Goal: Task Accomplishment & Management: Use online tool/utility

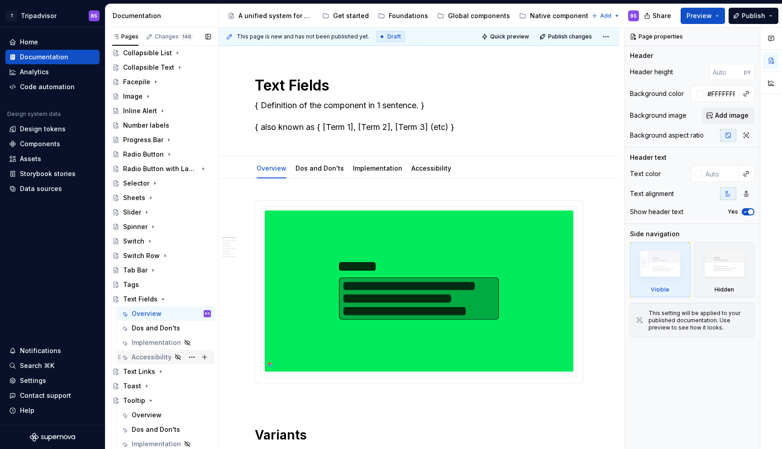
scroll to position [150, 0]
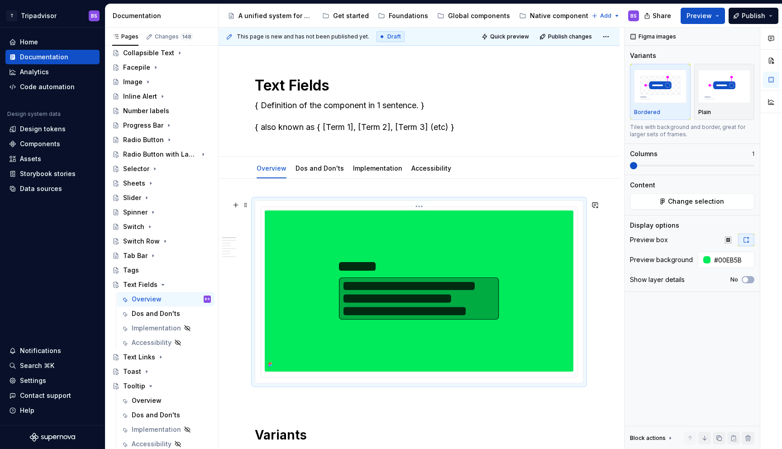
click at [323, 280] on img at bounding box center [419, 290] width 308 height 161
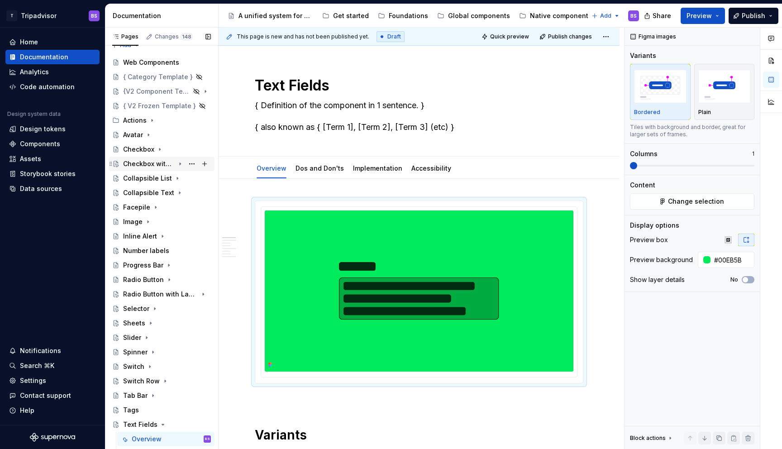
scroll to position [0, 0]
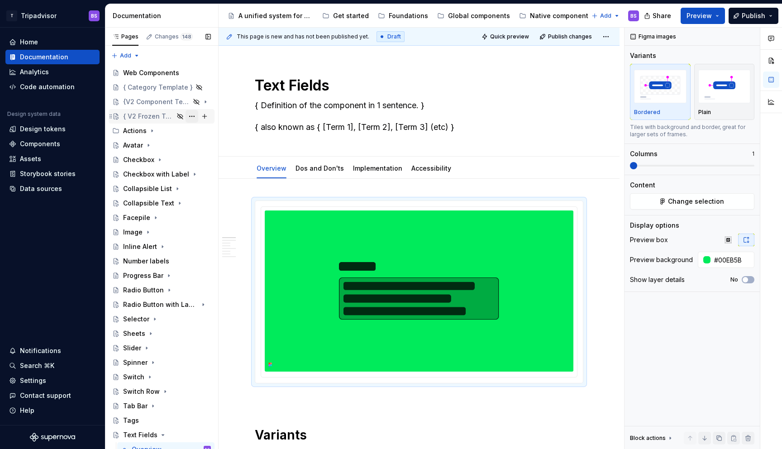
click at [191, 115] on button "Page tree" at bounding box center [191, 116] width 13 height 13
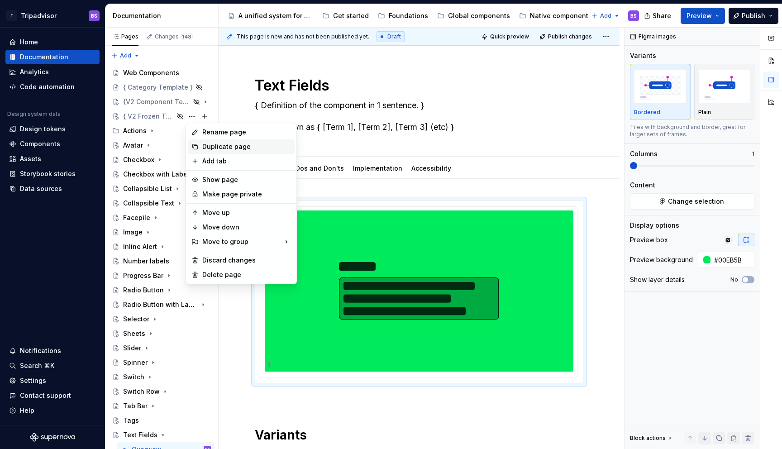
click at [227, 149] on div "Duplicate page" at bounding box center [246, 146] width 89 height 9
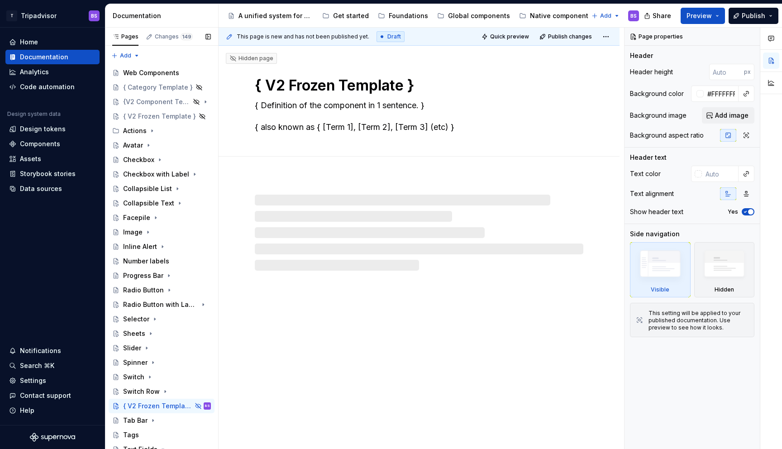
scroll to position [165, 0]
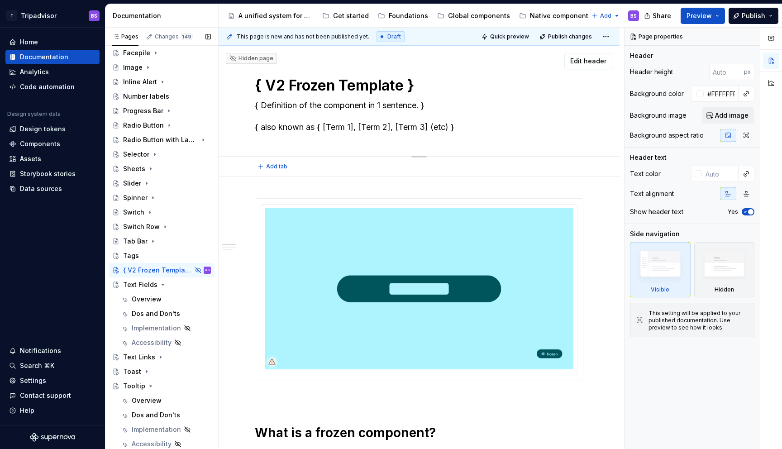
click at [317, 89] on textarea "{ V2 Frozen Template }" at bounding box center [417, 86] width 328 height 22
type textarea "*"
type textarea "Te"
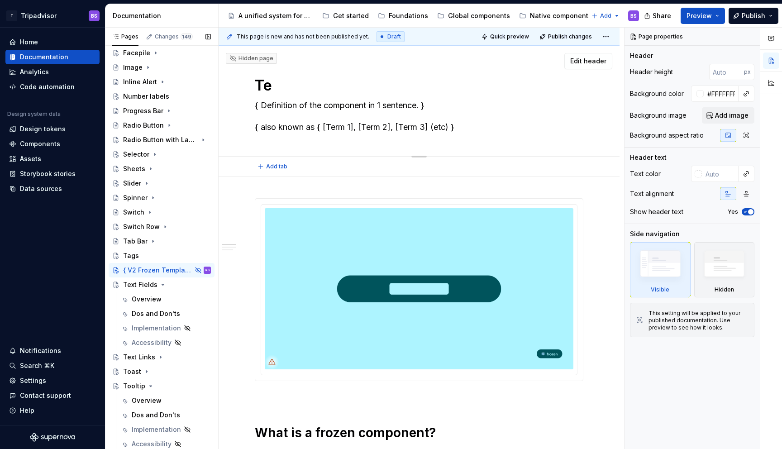
type textarea "*"
type textarea "Tex"
type textarea "*"
type textarea "Text"
type textarea "*"
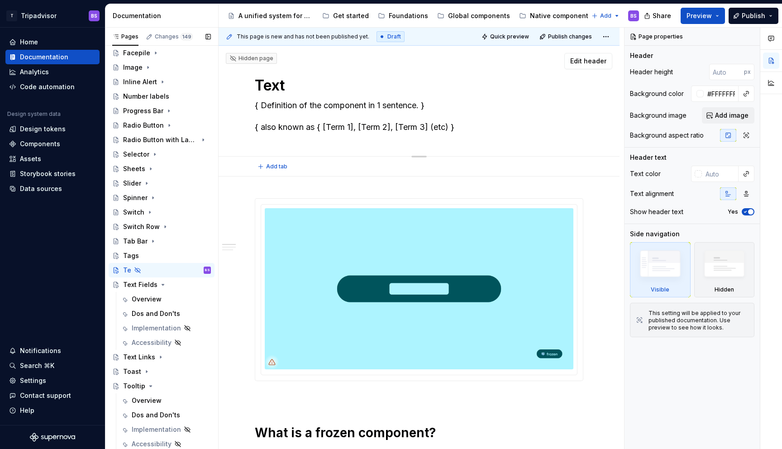
type textarea "Text"
type textarea "*"
type textarea "Text F"
type textarea "*"
type textarea "Text Fi"
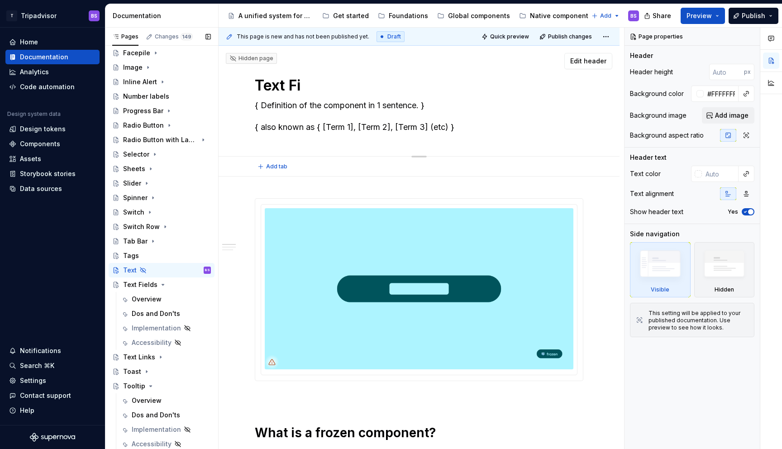
type textarea "*"
type textarea "Text Fie"
type textarea "*"
type textarea "Text Fiel"
type textarea "*"
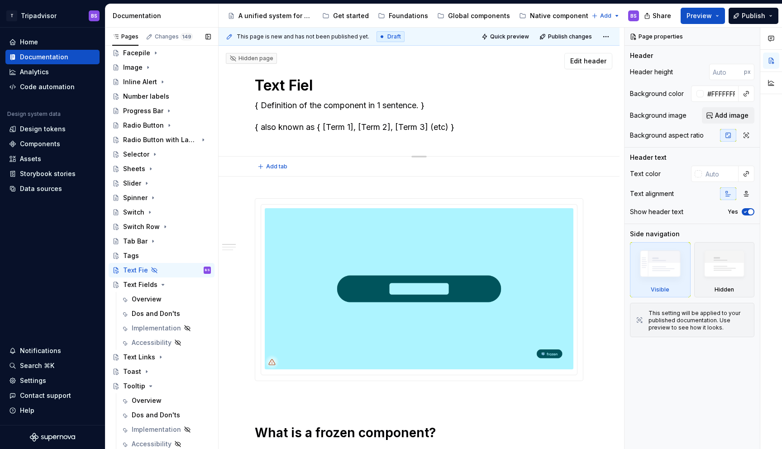
type textarea "Text Field"
type textarea "*"
type textarea "Text Fields"
type textarea "*"
type textarea "Text Fields"
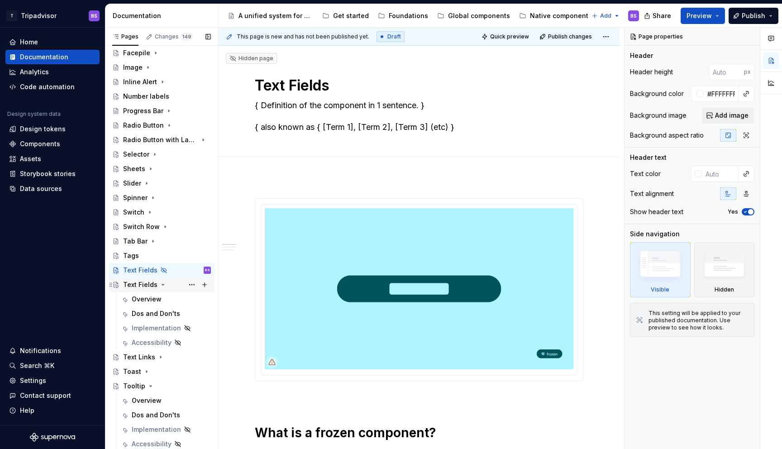
click at [137, 289] on div "Text Fields" at bounding box center [140, 284] width 34 height 9
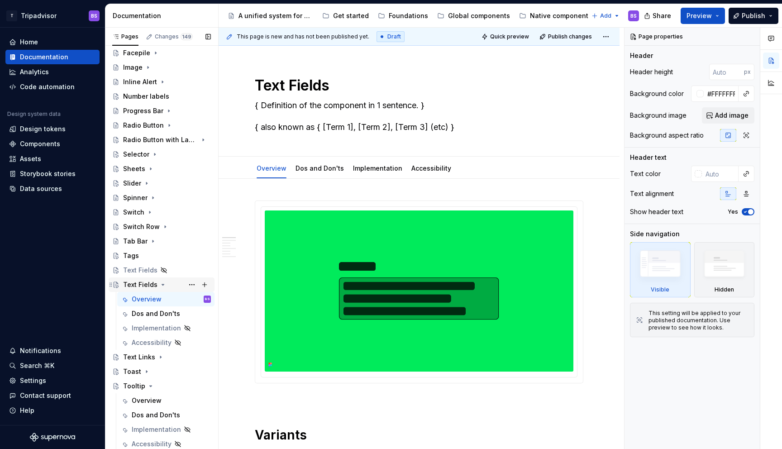
click at [140, 283] on div "Text Fields" at bounding box center [140, 284] width 34 height 9
click at [192, 283] on button "Page tree" at bounding box center [191, 284] width 13 height 13
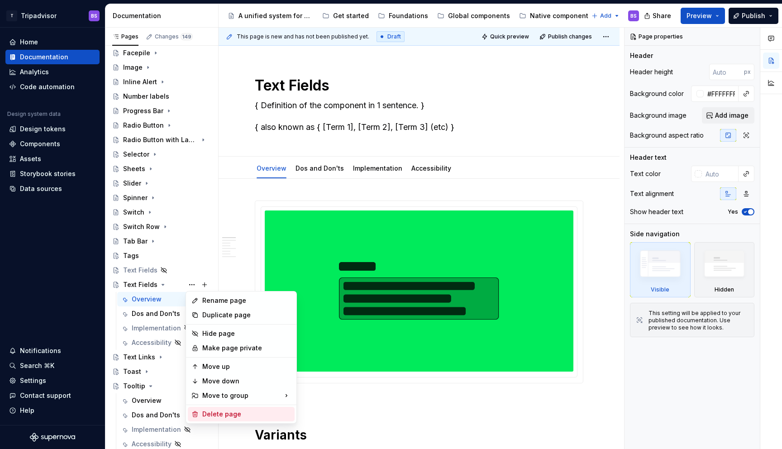
click at [223, 413] on div "Delete page" at bounding box center [246, 413] width 89 height 9
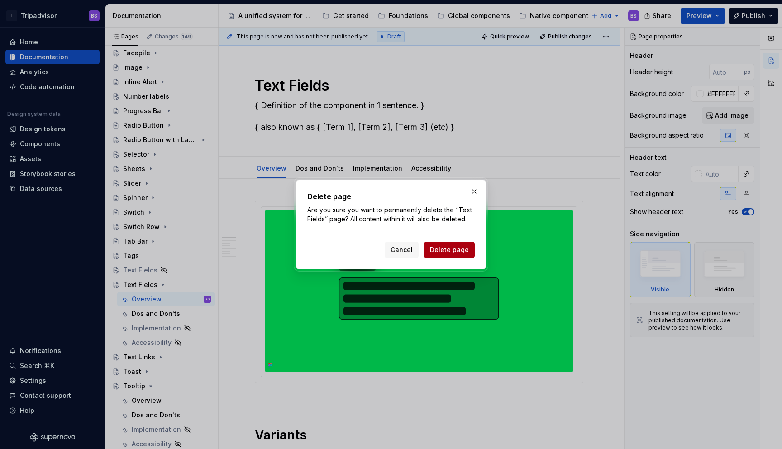
click at [448, 253] on span "Delete page" at bounding box center [449, 249] width 39 height 9
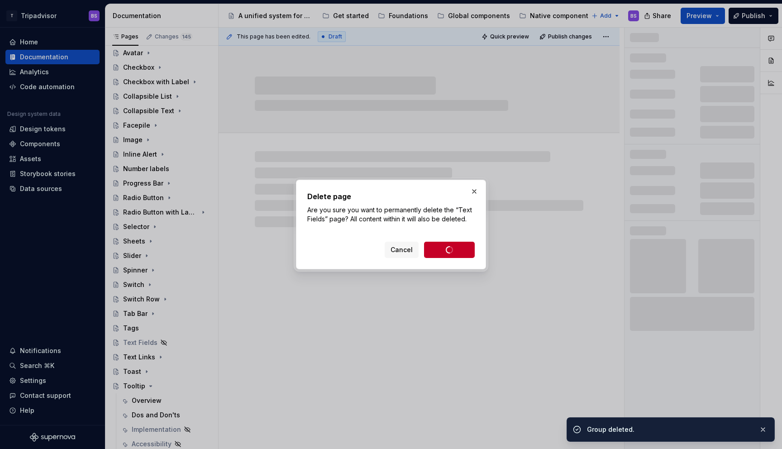
scroll to position [92, 0]
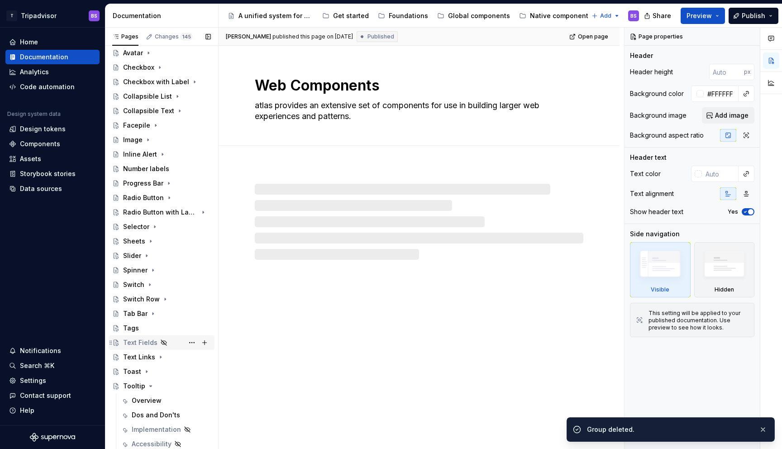
click at [143, 341] on div "Text Fields" at bounding box center [140, 342] width 34 height 9
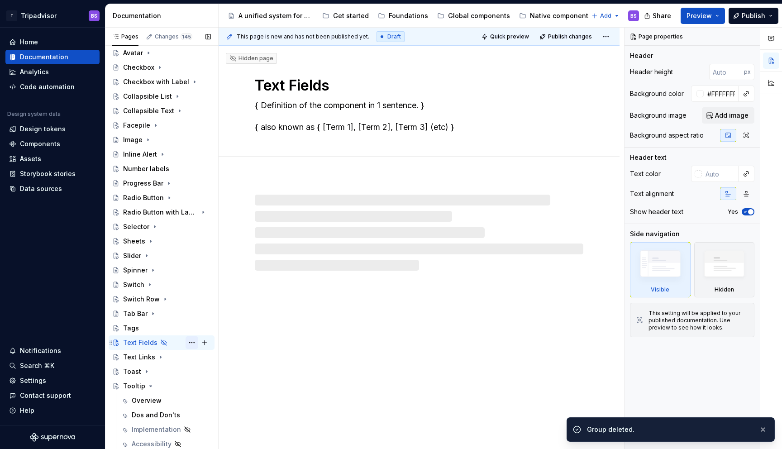
click at [190, 341] on button "Page tree" at bounding box center [191, 342] width 13 height 13
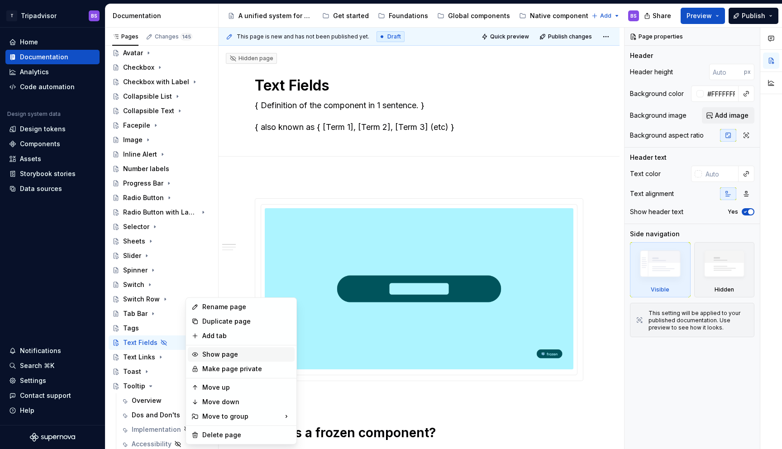
click at [231, 357] on div "Show page" at bounding box center [246, 354] width 89 height 9
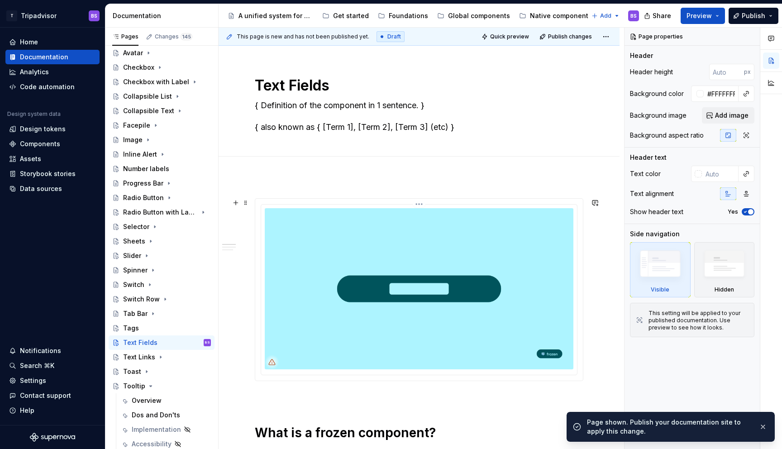
click at [403, 250] on img at bounding box center [419, 288] width 308 height 161
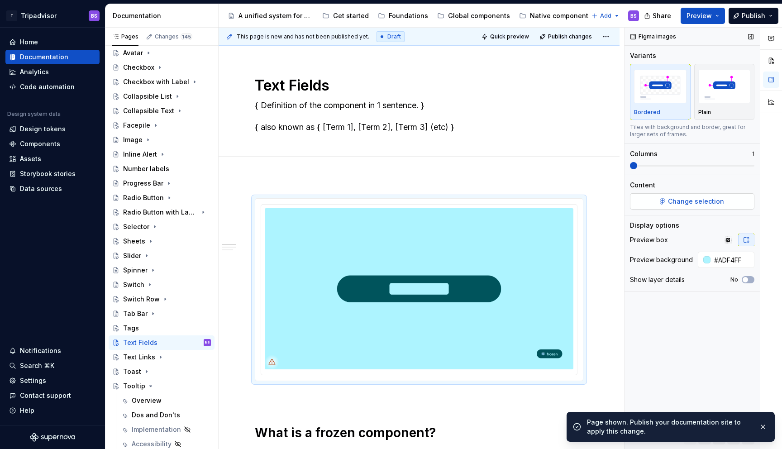
click at [678, 203] on span "Change selection" at bounding box center [696, 201] width 56 height 9
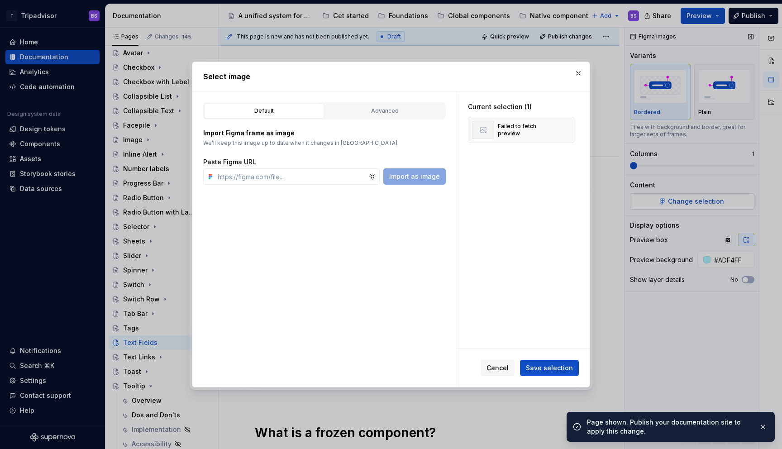
type textarea "*"
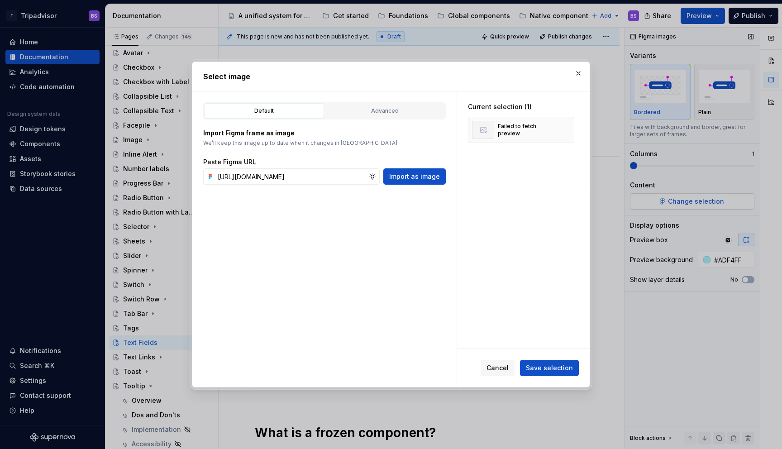
scroll to position [0, 253]
type input "https://www.figma.com/design/Rk3eGC5124Z7punn8EFUkb/Atlas-Web-Documentation?nod…"
type textarea "*"
click at [557, 364] on span "Save selection" at bounding box center [549, 367] width 47 height 9
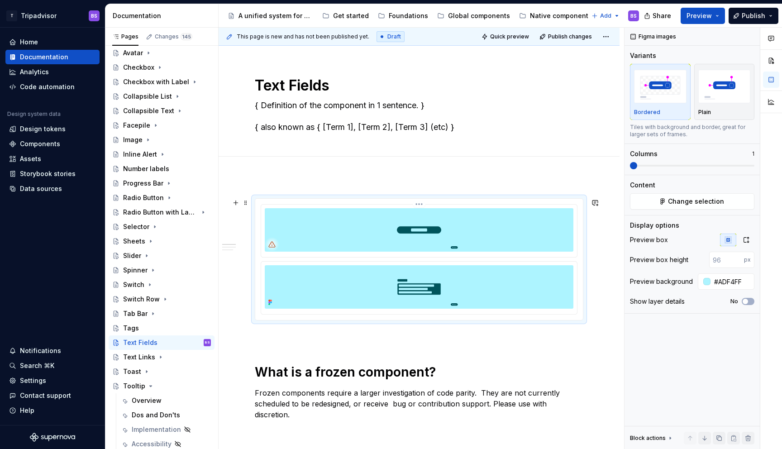
click at [500, 237] on img at bounding box center [419, 229] width 308 height 43
click at [423, 202] on div at bounding box center [418, 259] width 327 height 121
click at [423, 211] on img at bounding box center [419, 229] width 308 height 43
click at [422, 207] on html "T Tripadvisor BS Home Documentation Analytics Code automation Design system dat…" at bounding box center [391, 224] width 782 height 449
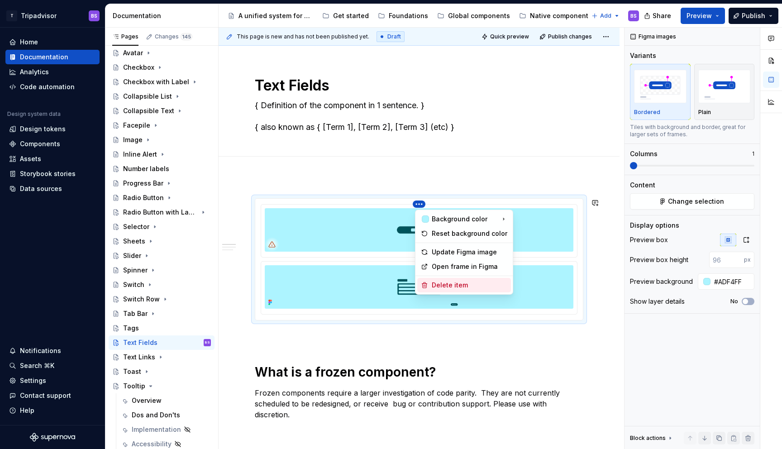
click at [455, 285] on div "Delete item" at bounding box center [469, 284] width 76 height 9
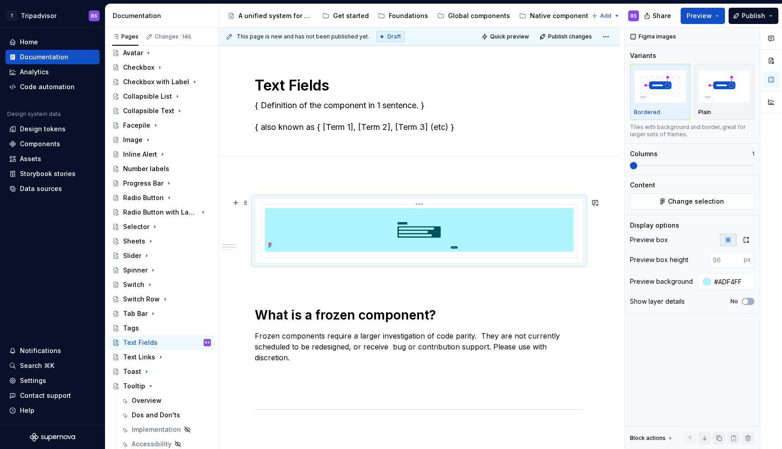
click at [503, 242] on img at bounding box center [419, 229] width 308 height 43
click at [746, 237] on icon "button" at bounding box center [745, 239] width 7 height 7
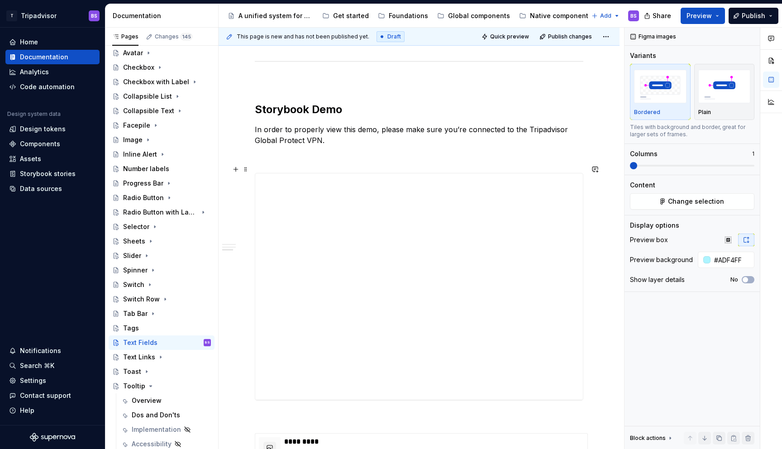
scroll to position [921, 0]
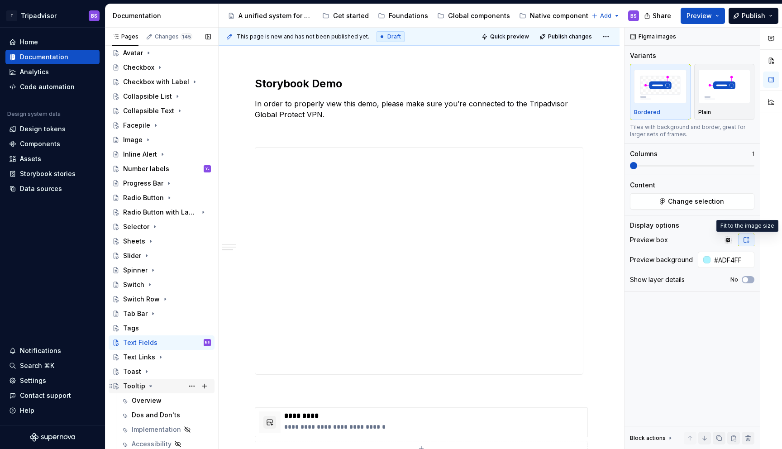
click at [150, 386] on icon "Page tree" at bounding box center [150, 385] width 7 height 7
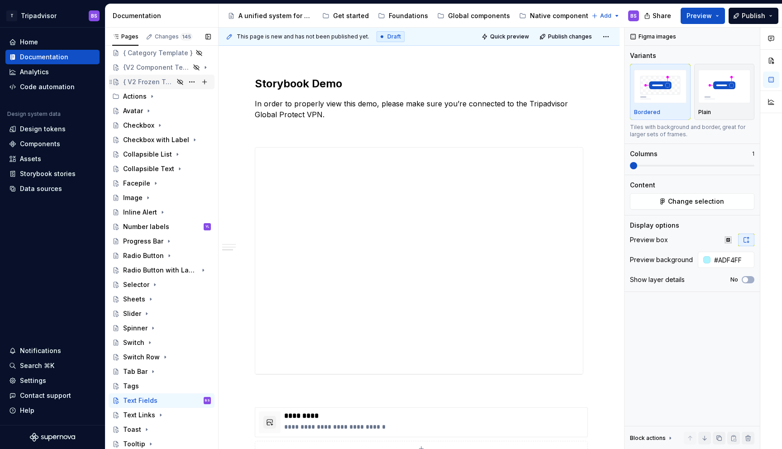
click at [149, 78] on div "{ V2 Frozen Template }" at bounding box center [148, 81] width 51 height 9
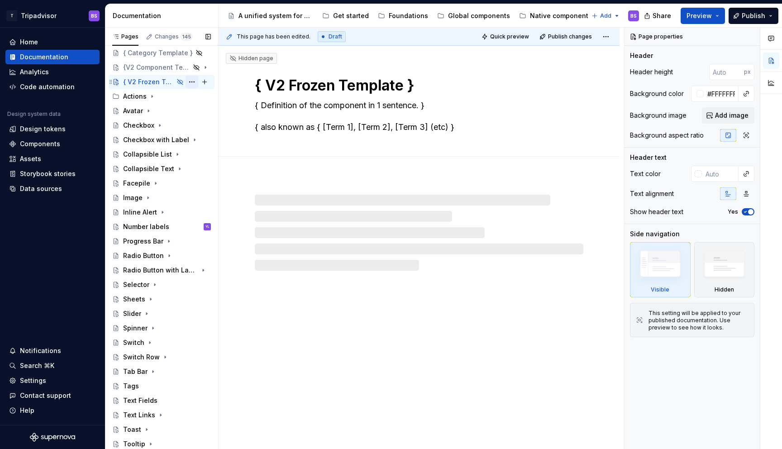
click at [192, 82] on button "Page tree" at bounding box center [191, 82] width 13 height 13
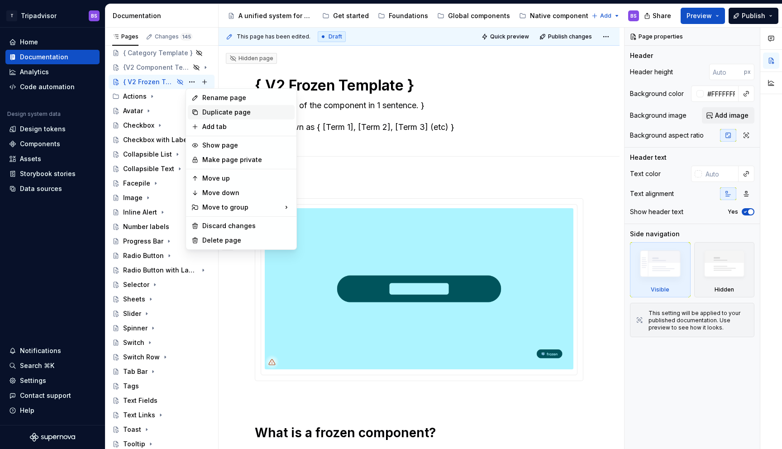
click at [233, 114] on div "Duplicate page" at bounding box center [246, 112] width 89 height 9
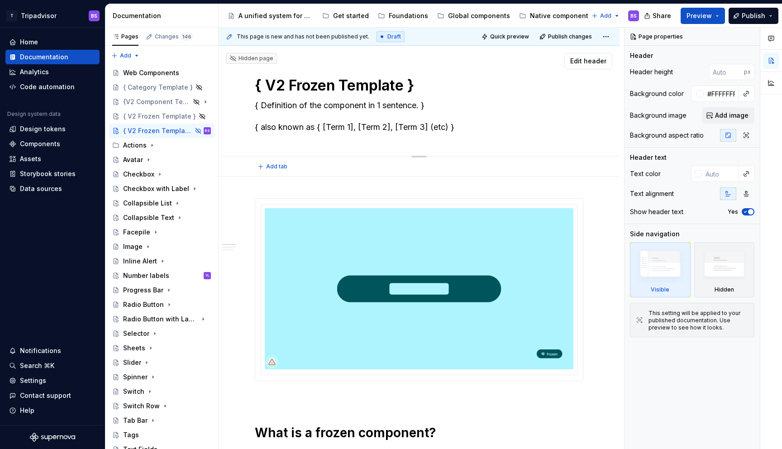
click at [320, 93] on textarea "{ V2 Frozen Template }" at bounding box center [417, 86] width 328 height 22
type textarea "*"
type textarea "T"
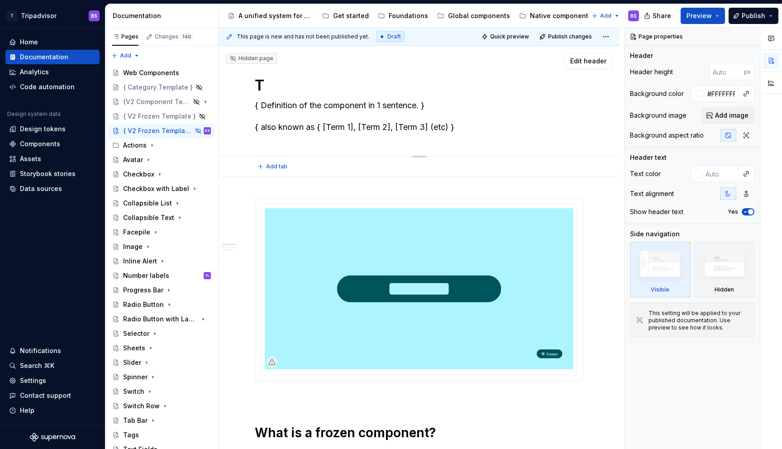
type textarea "*"
type textarea "Te"
type textarea "*"
type textarea "Tex"
type textarea "*"
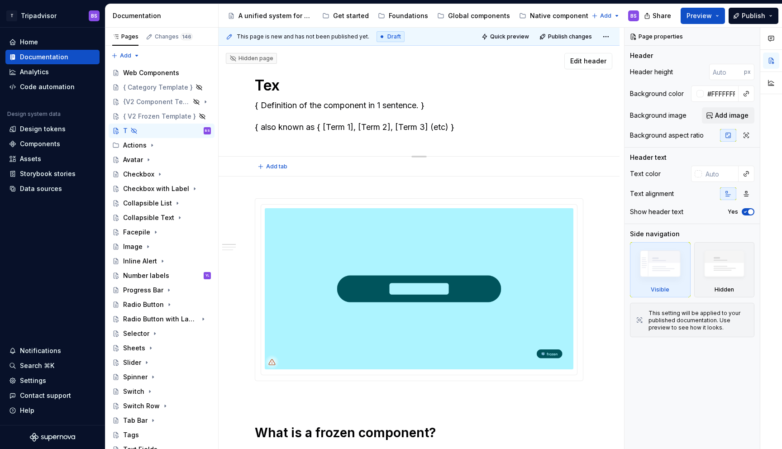
type textarea "Text"
type textarea "*"
type textarea "Text"
type textarea "*"
type textarea "Text M"
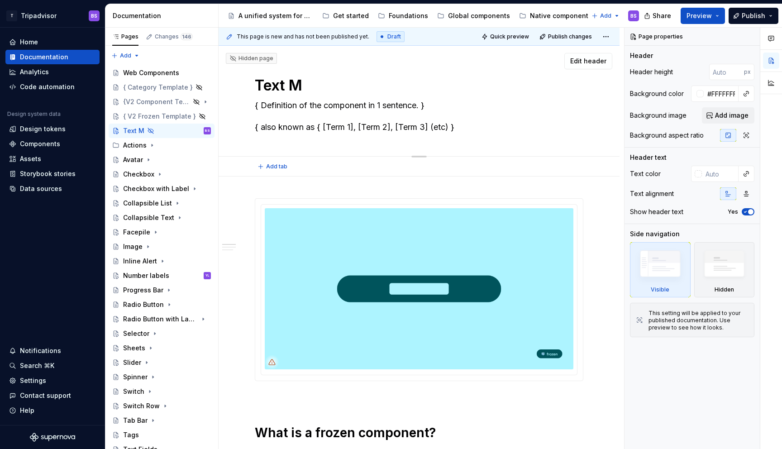
type textarea "*"
type textarea "Text Me"
type textarea "*"
type textarea "Text Men"
type textarea "*"
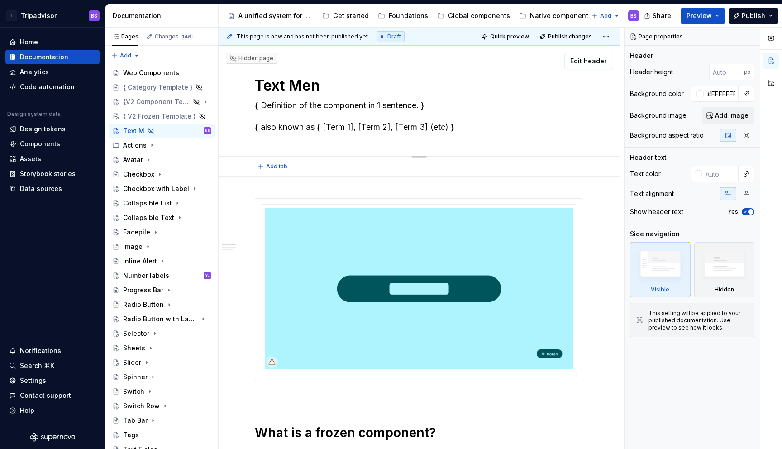
type textarea "Text Menu"
type textarea "*"
type textarea "Text Menu"
click at [188, 130] on button "Page tree" at bounding box center [191, 130] width 13 height 13
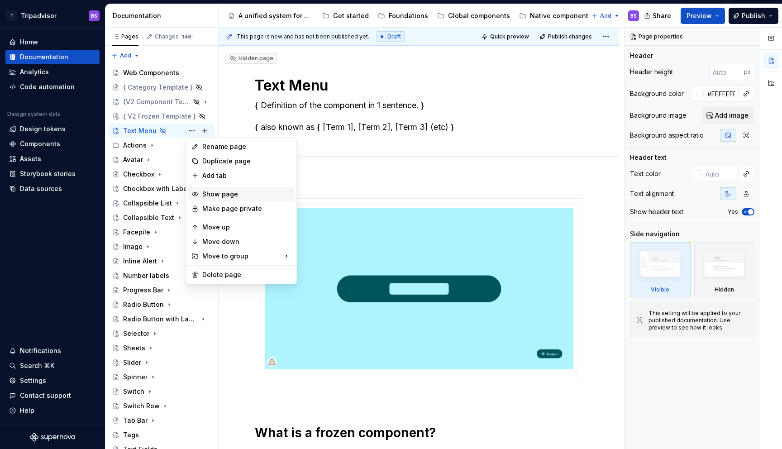
click at [218, 192] on div "Show page" at bounding box center [246, 194] width 89 height 9
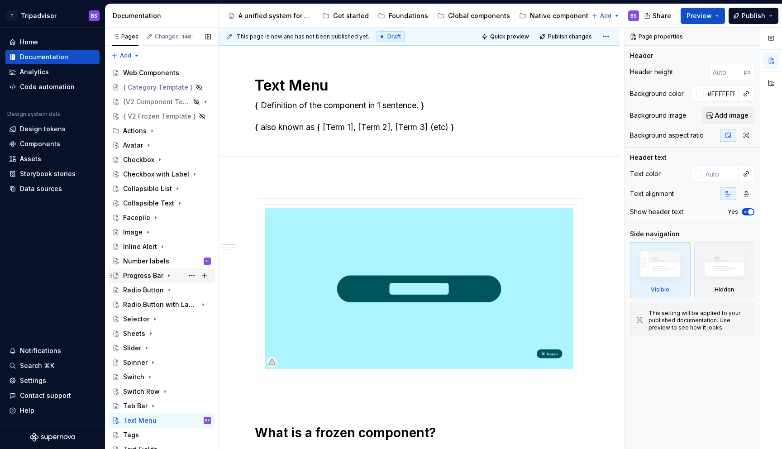
scroll to position [49, 0]
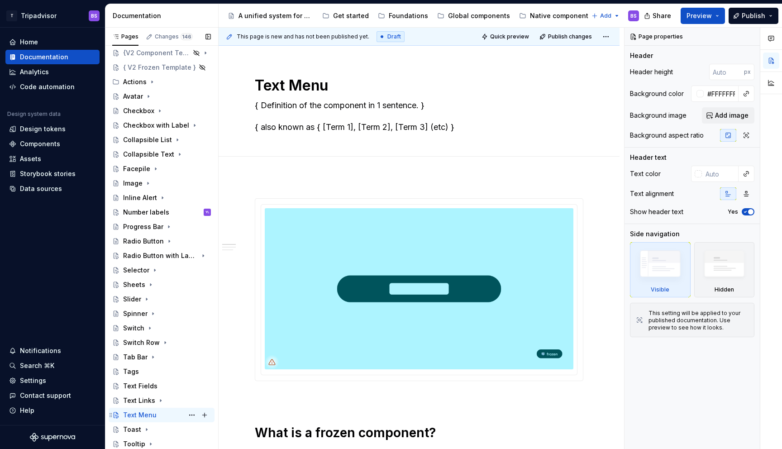
click at [175, 416] on div "Text Menu BS" at bounding box center [167, 414] width 88 height 13
click at [128, 415] on div "Text Menu" at bounding box center [139, 414] width 33 height 9
click at [343, 269] on img at bounding box center [419, 288] width 308 height 161
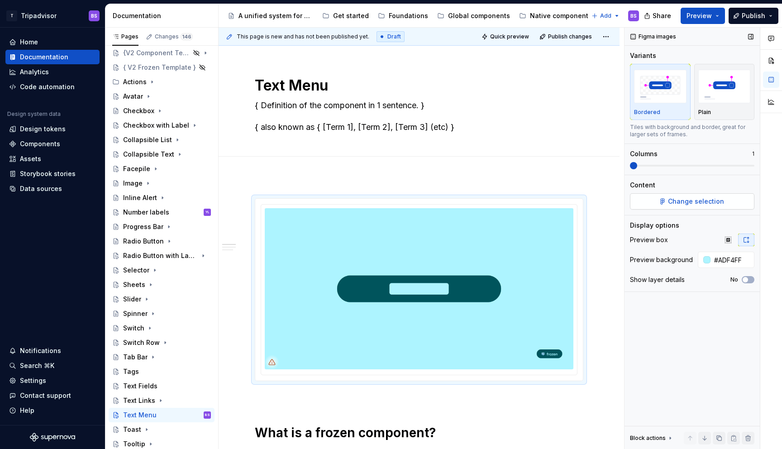
click at [662, 200] on button "Change selection" at bounding box center [692, 201] width 124 height 16
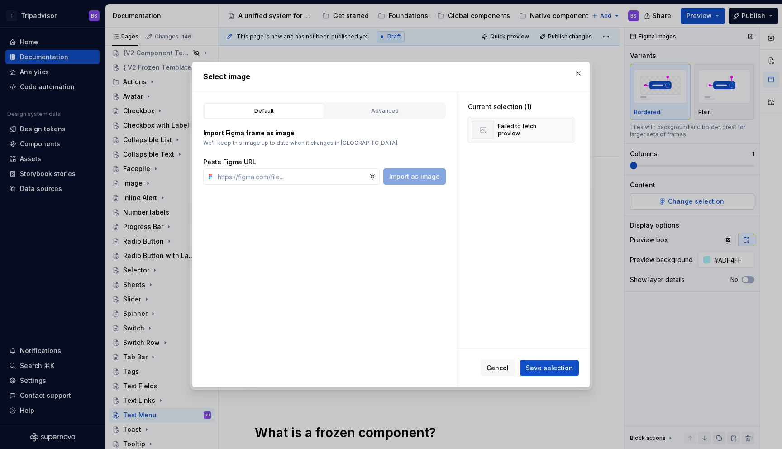
type textarea "*"
paste input "https://www.figma.com/design/Rk3eGC5124Z7punn8EFUkb/Atlas-Web-Documentation?nod…"
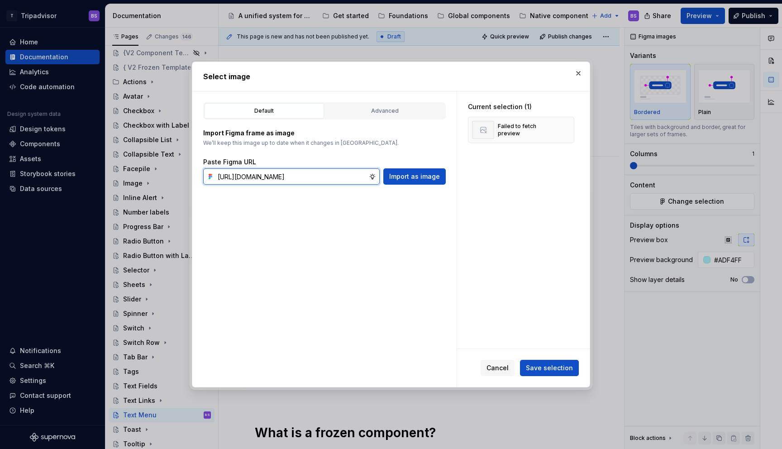
type input "https://www.figma.com/design/Rk3eGC5124Z7punn8EFUkb/Atlas-Web-Documentation?nod…"
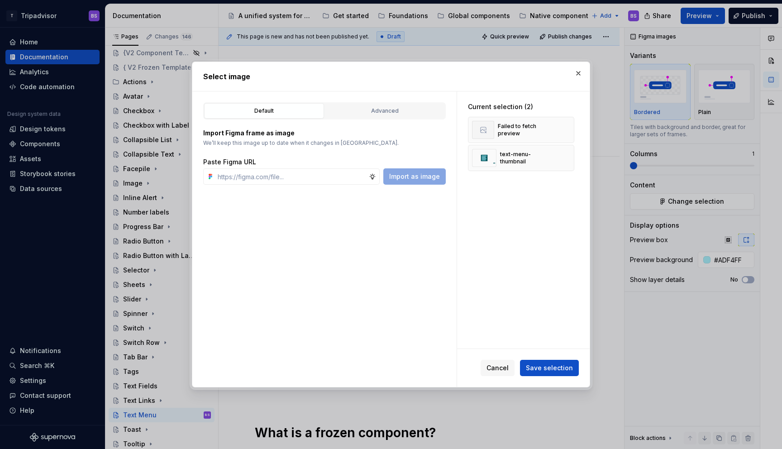
click at [537, 368] on span "Save selection" at bounding box center [549, 367] width 47 height 9
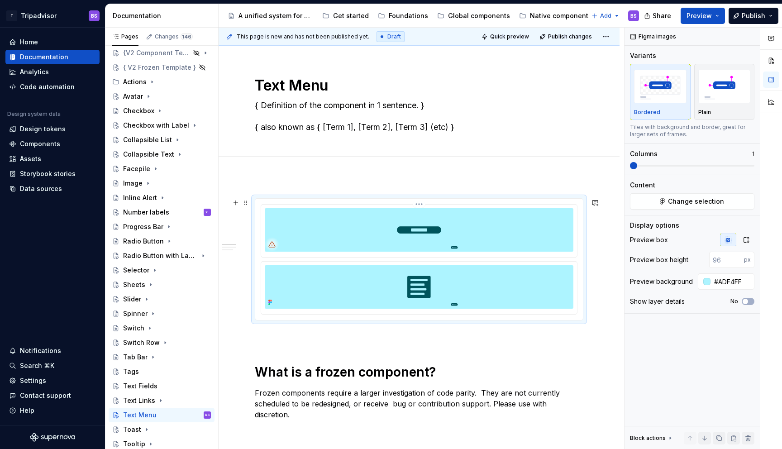
click at [472, 231] on img at bounding box center [419, 229] width 308 height 43
click at [419, 203] on div at bounding box center [418, 259] width 327 height 121
click at [423, 204] on html "T Tripadvisor BS Home Documentation Analytics Code automation Design system dat…" at bounding box center [391, 224] width 782 height 449
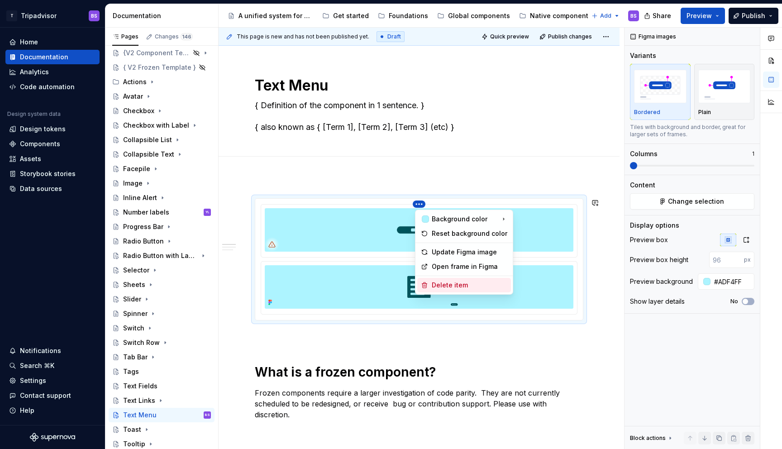
click at [448, 281] on div "Delete item" at bounding box center [469, 284] width 76 height 9
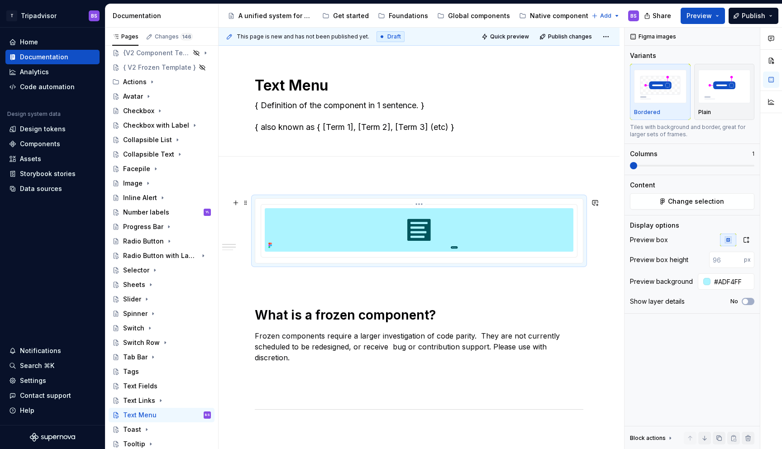
click at [455, 242] on img at bounding box center [419, 229] width 308 height 43
click at [742, 241] on icon "button" at bounding box center [745, 239] width 7 height 7
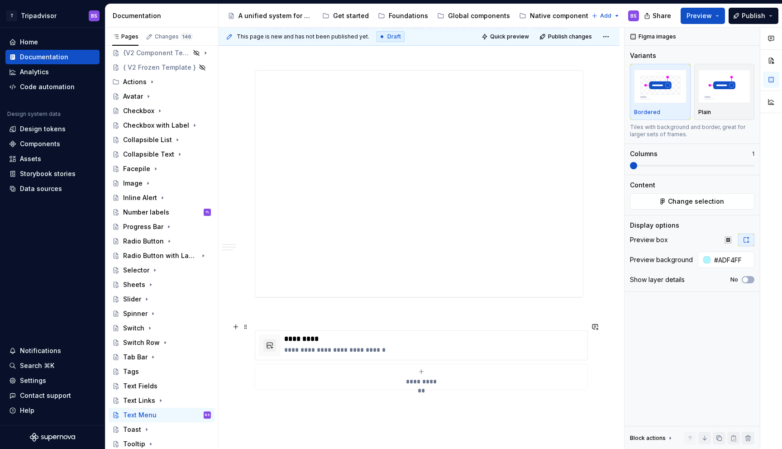
scroll to position [917, 0]
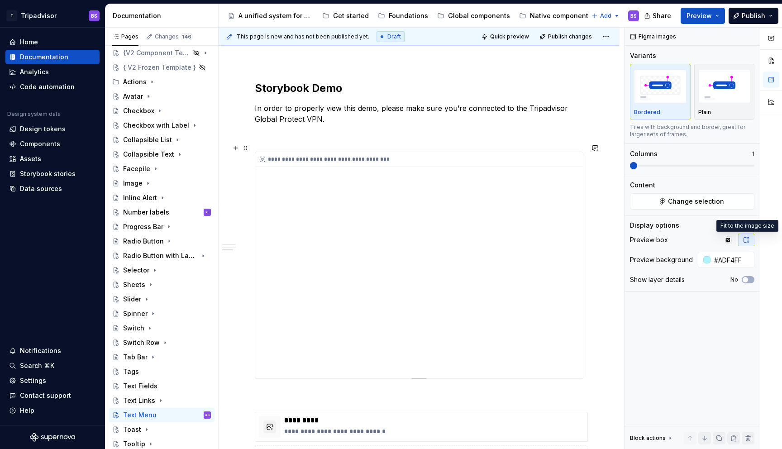
click at [580, 220] on div "**********" at bounding box center [418, 265] width 327 height 226
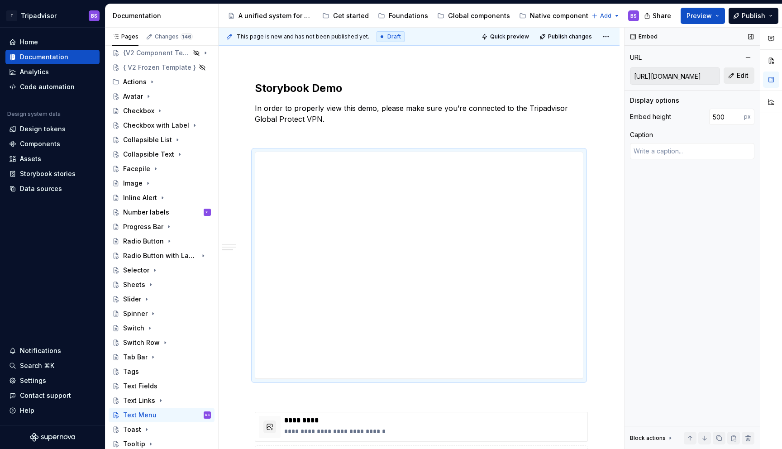
click at [747, 74] on span "Edit" at bounding box center [742, 75] width 12 height 9
type textarea "*"
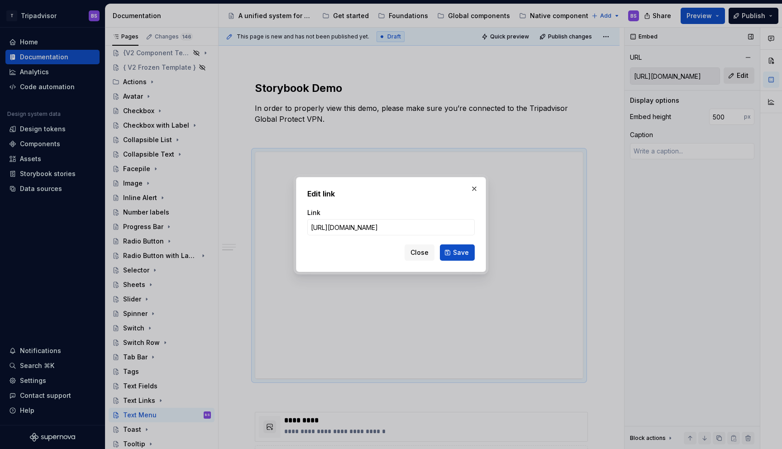
type input "https://webml.dev.tripadvisor.com/Story#@ta-design-system-frozen.text-field_pac…"
click button "Save" at bounding box center [457, 252] width 35 height 16
type textarea "*"
type input "https://webml.dev.tripadvisor.com/Story#@ta-design-system-frozen.text-field_pac…"
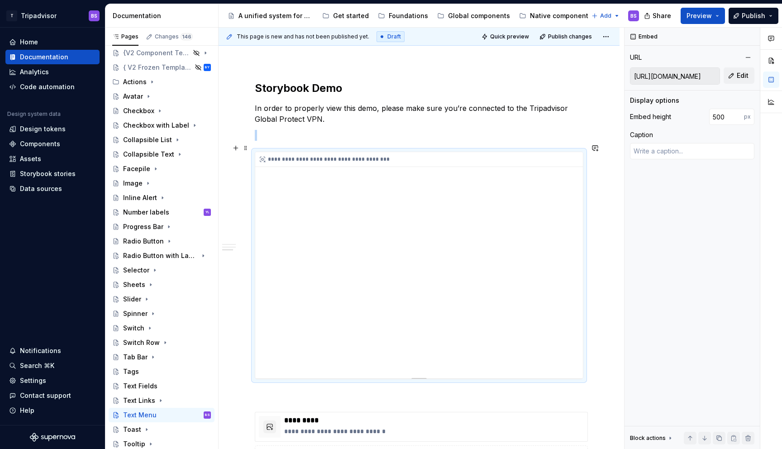
click at [409, 221] on div "**********" at bounding box center [418, 265] width 327 height 226
click at [738, 78] on span "Edit" at bounding box center [742, 75] width 12 height 9
type textarea "*"
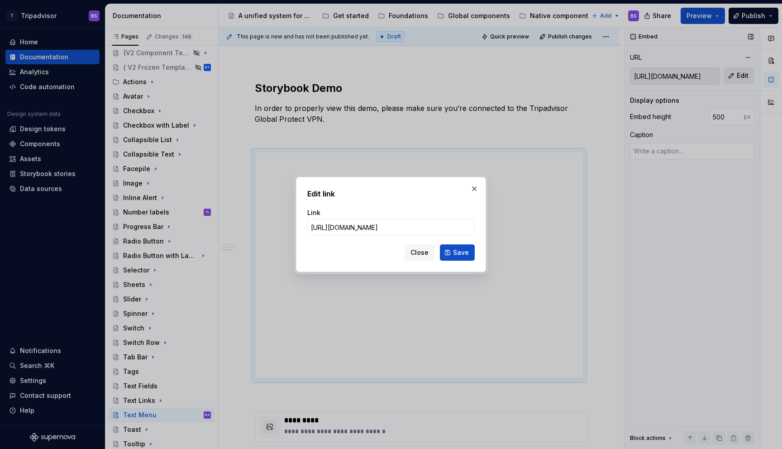
type input "https://webml.dev.tripadvisor.com/Story#@ta-design-system.menu_packages_design-…"
click button "Save" at bounding box center [457, 252] width 35 height 16
type textarea "*"
type input "https://webml.dev.tripadvisor.com/Story#@ta-design-system.menu_packages_design-…"
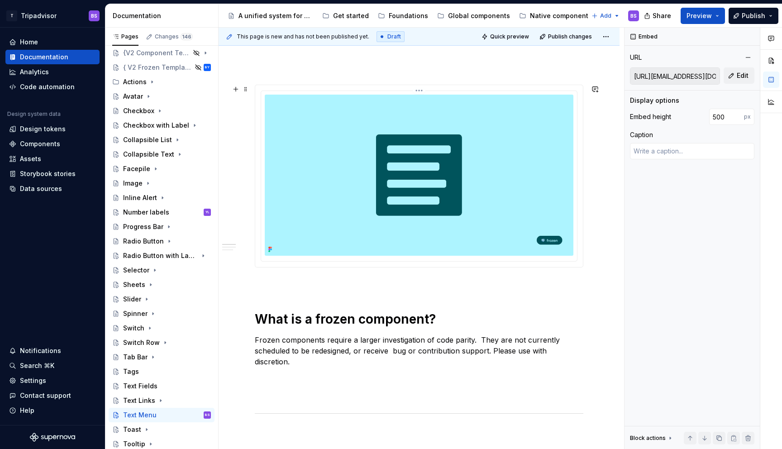
scroll to position [0, 0]
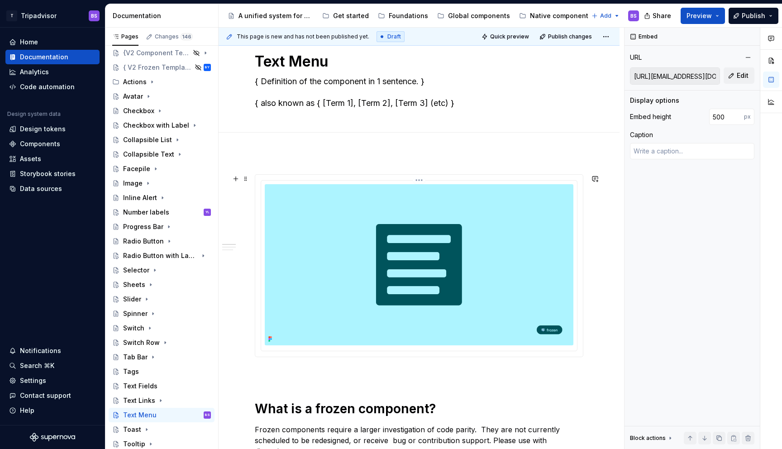
type textarea "*"
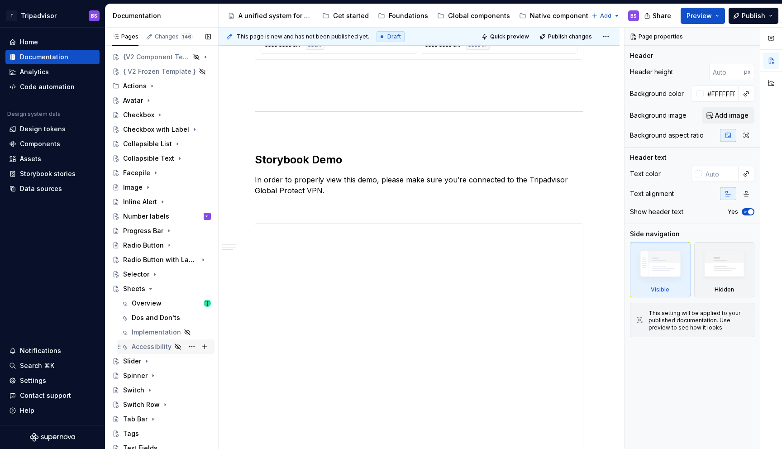
scroll to position [107, 0]
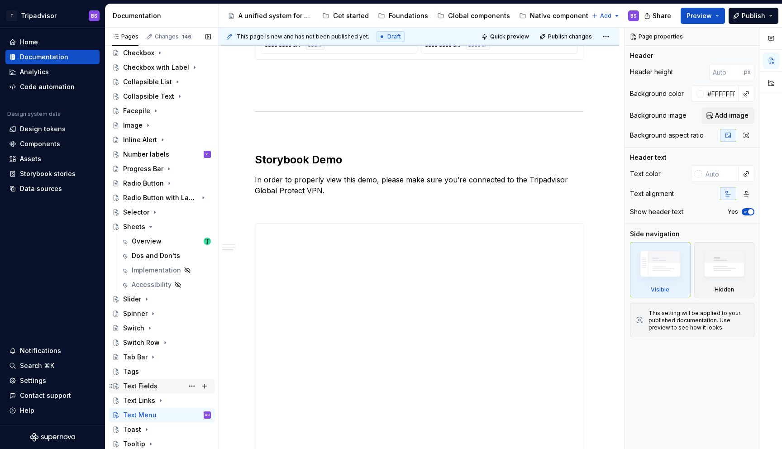
click at [160, 386] on div "Text Fields" at bounding box center [167, 385] width 88 height 13
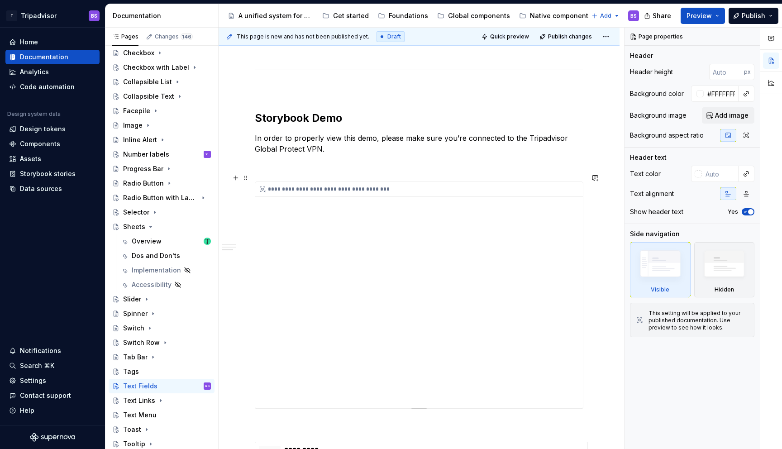
scroll to position [939, 0]
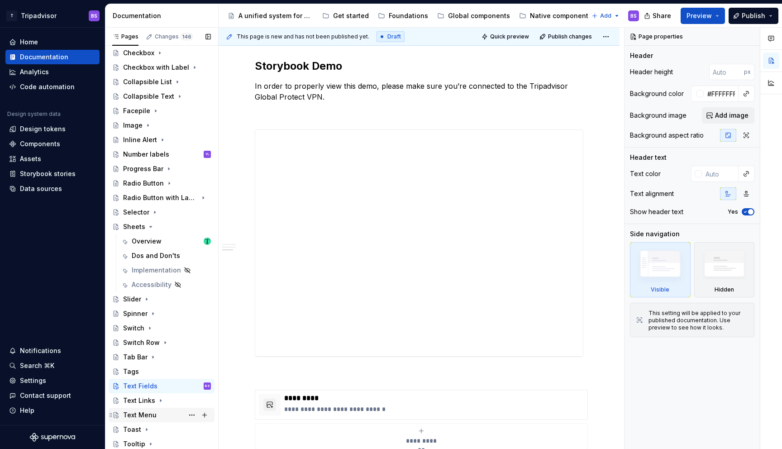
click at [156, 416] on div "Text Menu" at bounding box center [167, 414] width 88 height 13
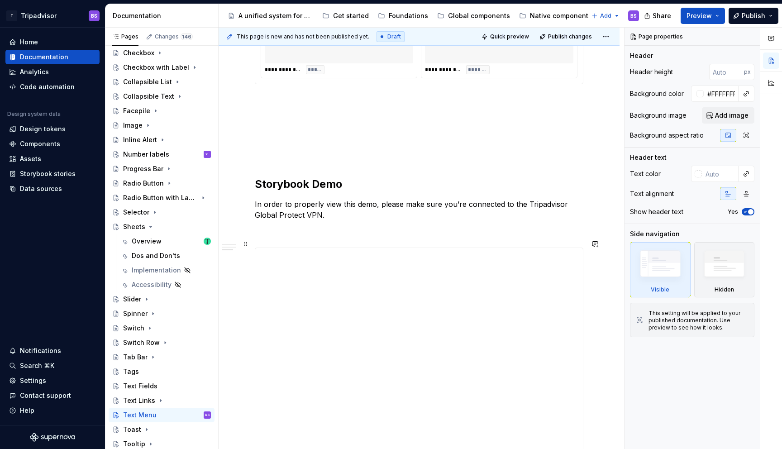
scroll to position [869, 0]
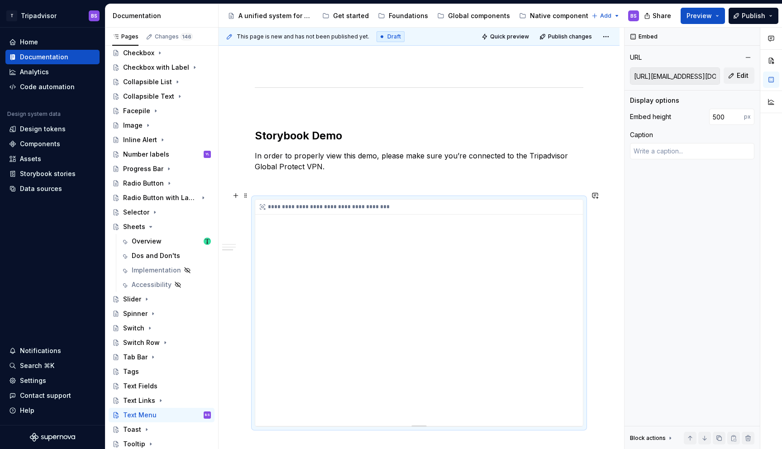
click at [473, 284] on div "**********" at bounding box center [418, 312] width 327 height 226
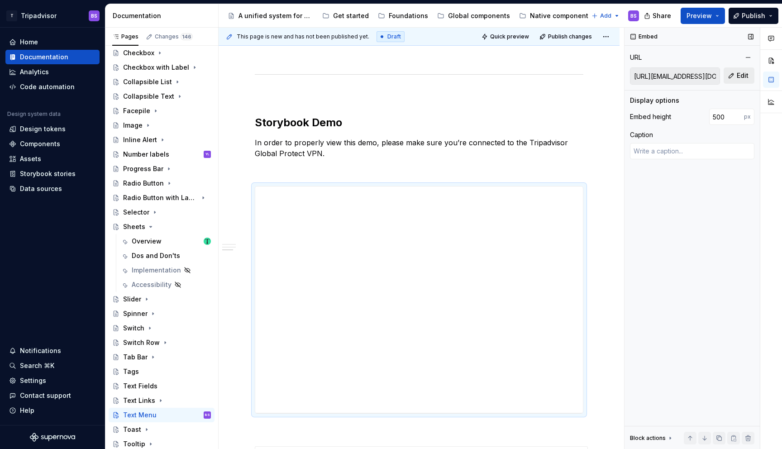
click at [741, 80] on span "Edit" at bounding box center [742, 75] width 12 height 9
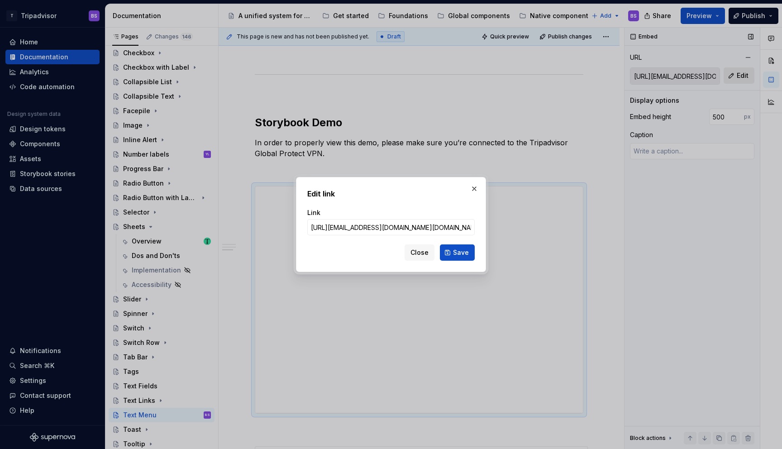
scroll to position [0, 203]
click button "Save" at bounding box center [457, 252] width 35 height 16
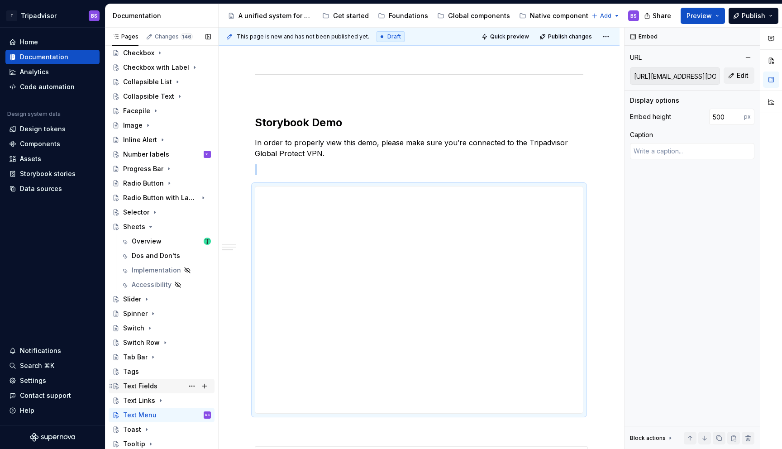
click at [164, 384] on div "Text Fields" at bounding box center [167, 385] width 88 height 13
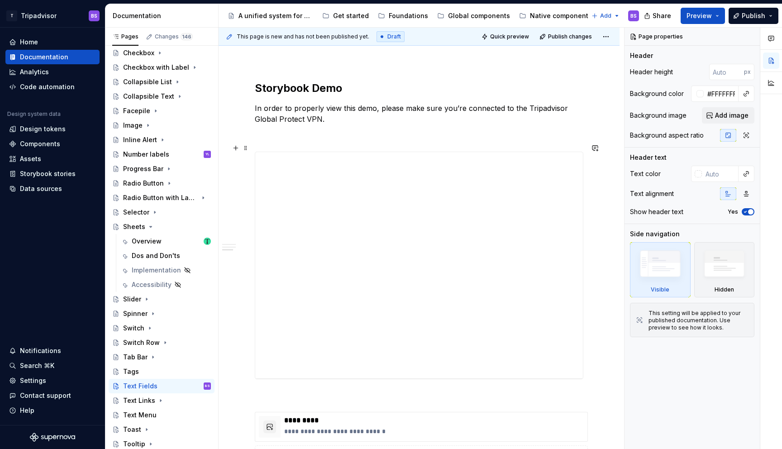
scroll to position [902, 0]
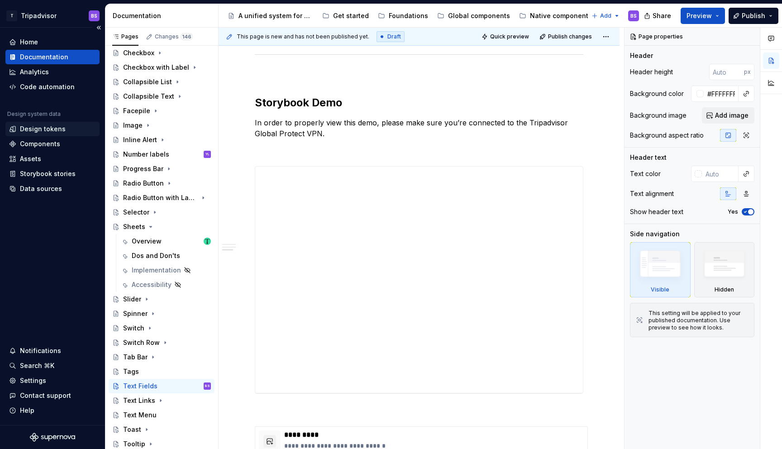
click at [49, 131] on div "Design tokens" at bounding box center [43, 128] width 46 height 9
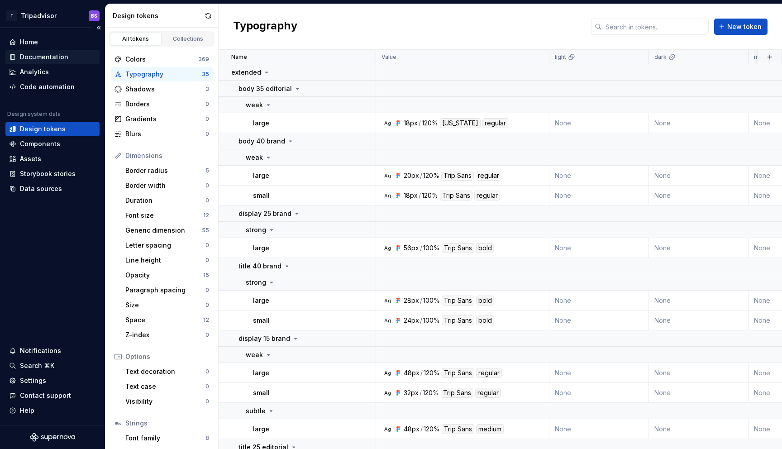
click at [54, 53] on div "Documentation" at bounding box center [44, 56] width 48 height 9
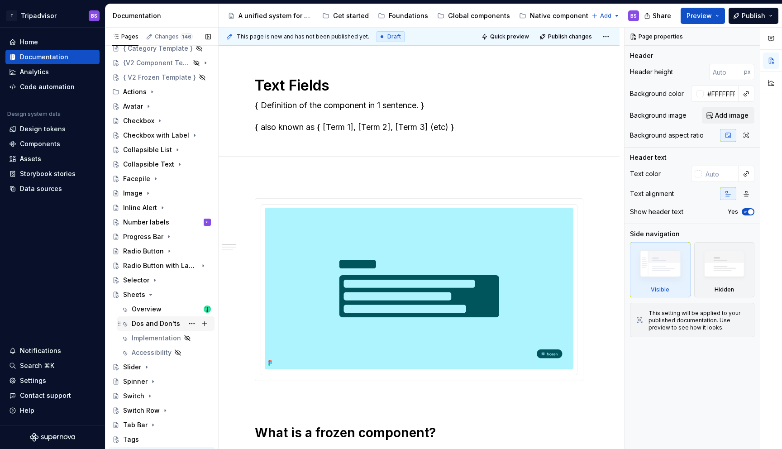
scroll to position [107, 0]
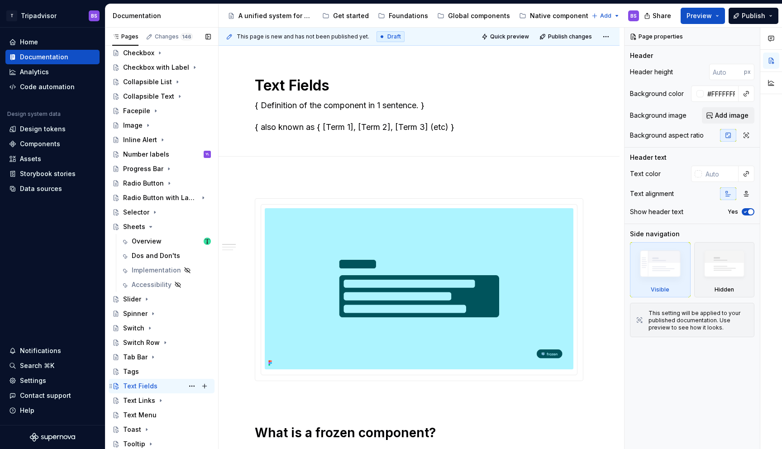
click at [154, 385] on div "Text Fields" at bounding box center [140, 385] width 34 height 9
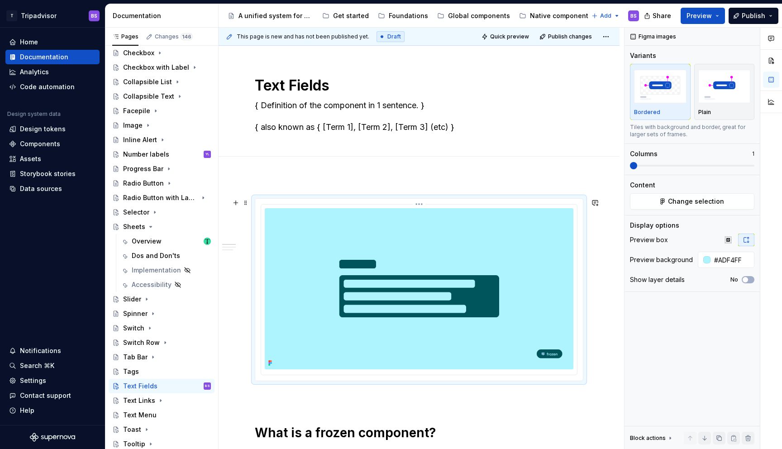
click at [334, 300] on img at bounding box center [419, 288] width 308 height 161
click at [419, 204] on html "T Tripadvisor BS Home Documentation Analytics Code automation Design system dat…" at bounding box center [391, 224] width 782 height 449
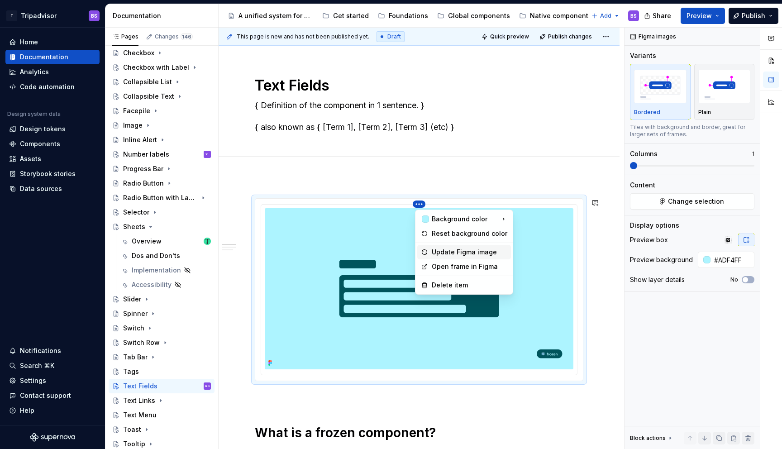
click at [450, 251] on div "Update Figma image" at bounding box center [469, 251] width 76 height 9
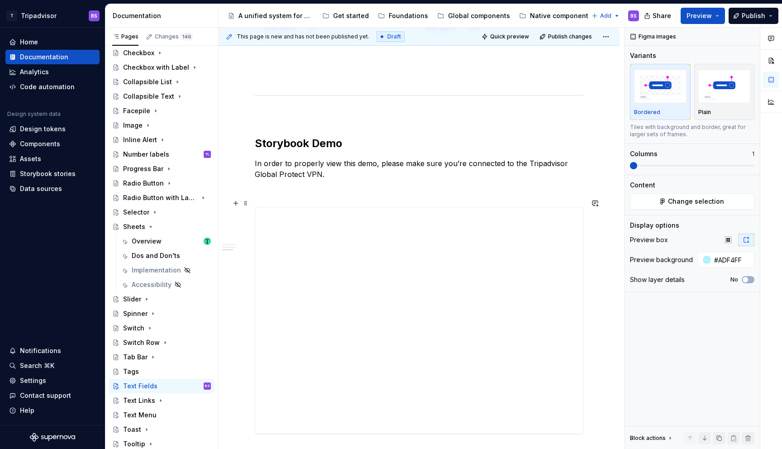
scroll to position [863, 0]
click at [411, 243] on div "**********" at bounding box center [418, 319] width 327 height 226
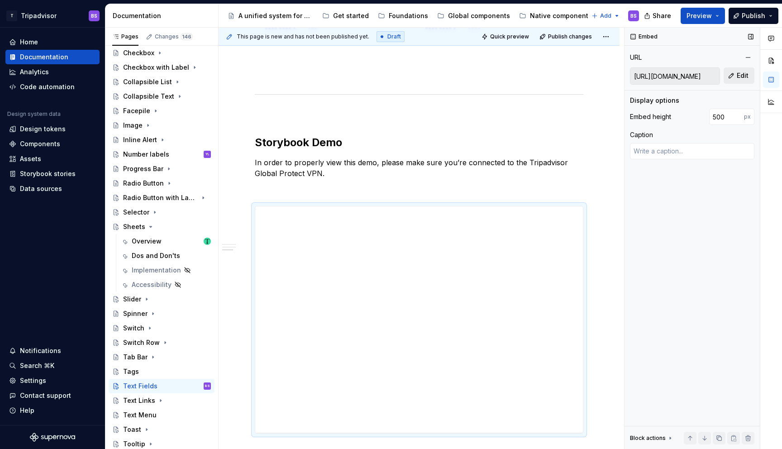
click at [748, 82] on button "Edit" at bounding box center [738, 75] width 31 height 16
type textarea "*"
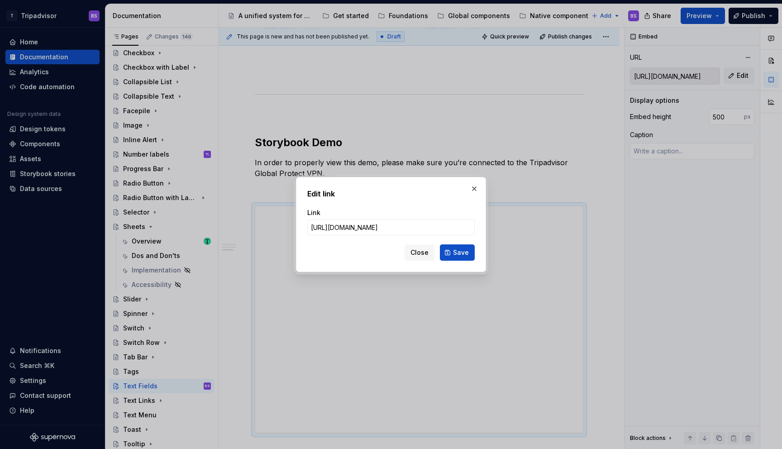
type input "https://webml.dev.tripadvisor.com/Story#@ta-design-system-frozen.text-field_pac…"
click button "Save" at bounding box center [457, 252] width 35 height 16
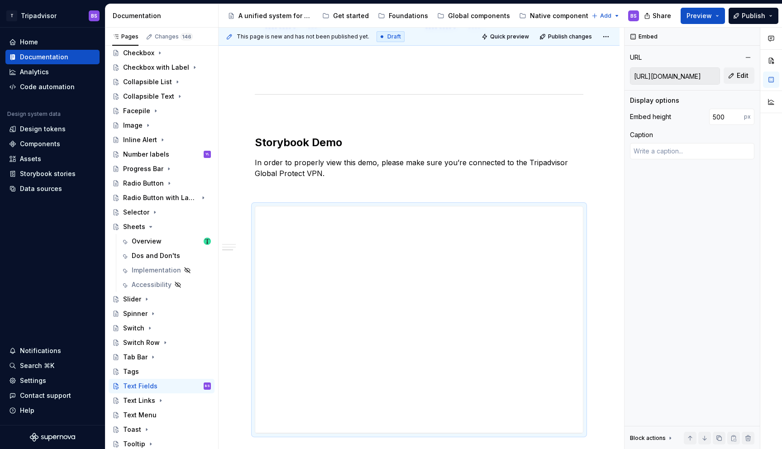
type textarea "*"
type input "https://webml.dev.tripadvisor.com/Story#@ta-design-system-frozen.text-field_pac…"
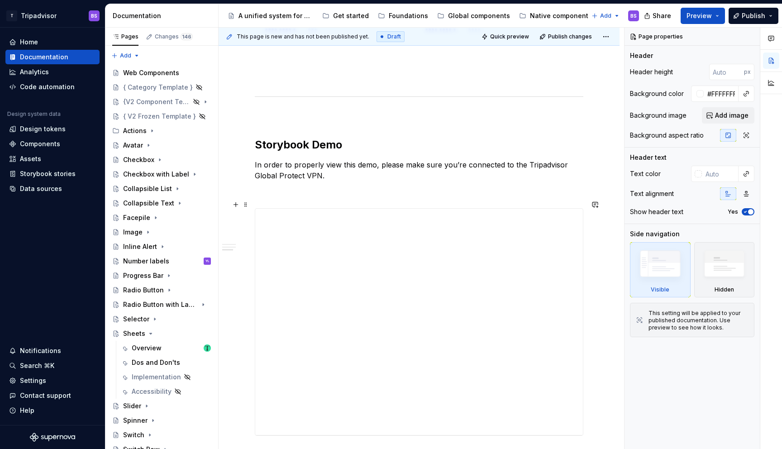
scroll to position [851, 0]
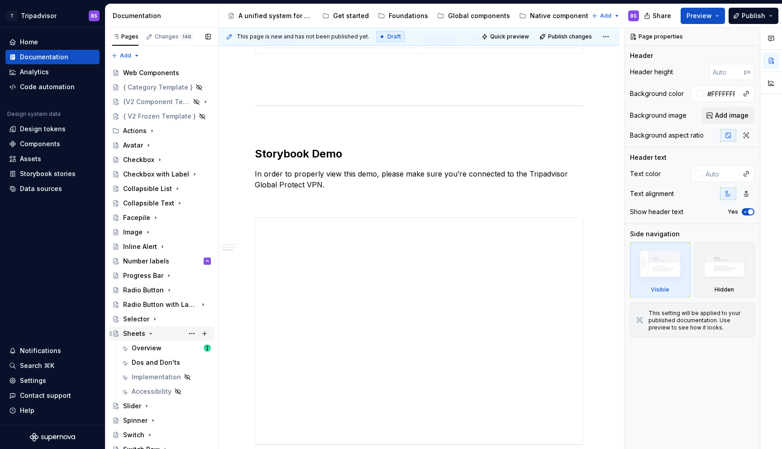
click at [150, 333] on icon "Page tree" at bounding box center [151, 333] width 2 height 1
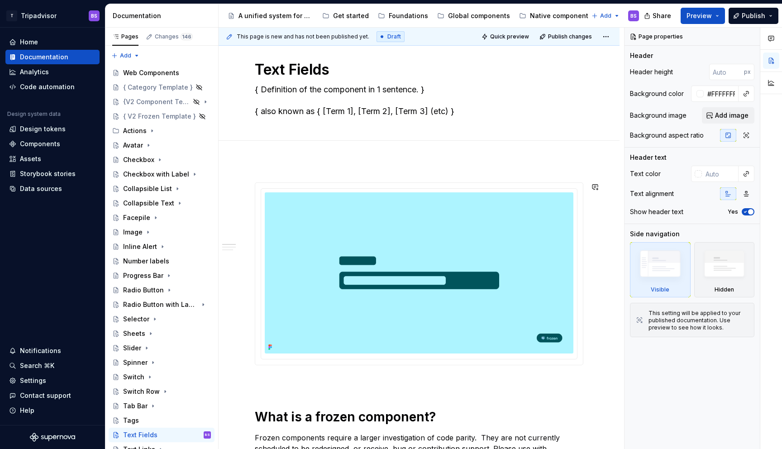
scroll to position [0, 0]
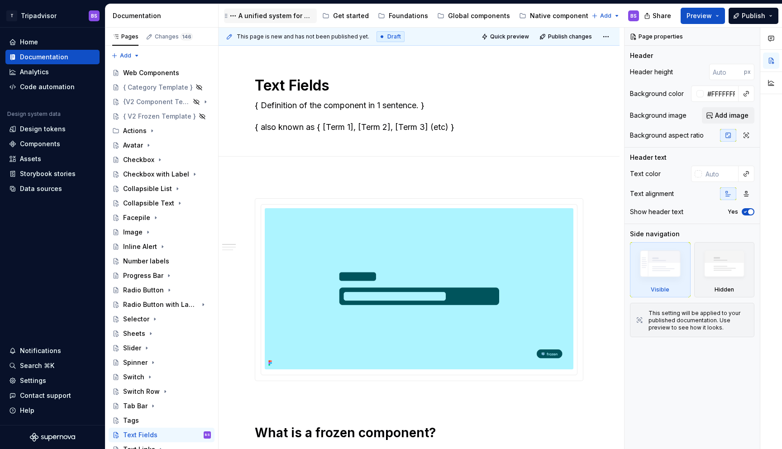
type textarea "*"
